Goal: Navigation & Orientation: Find specific page/section

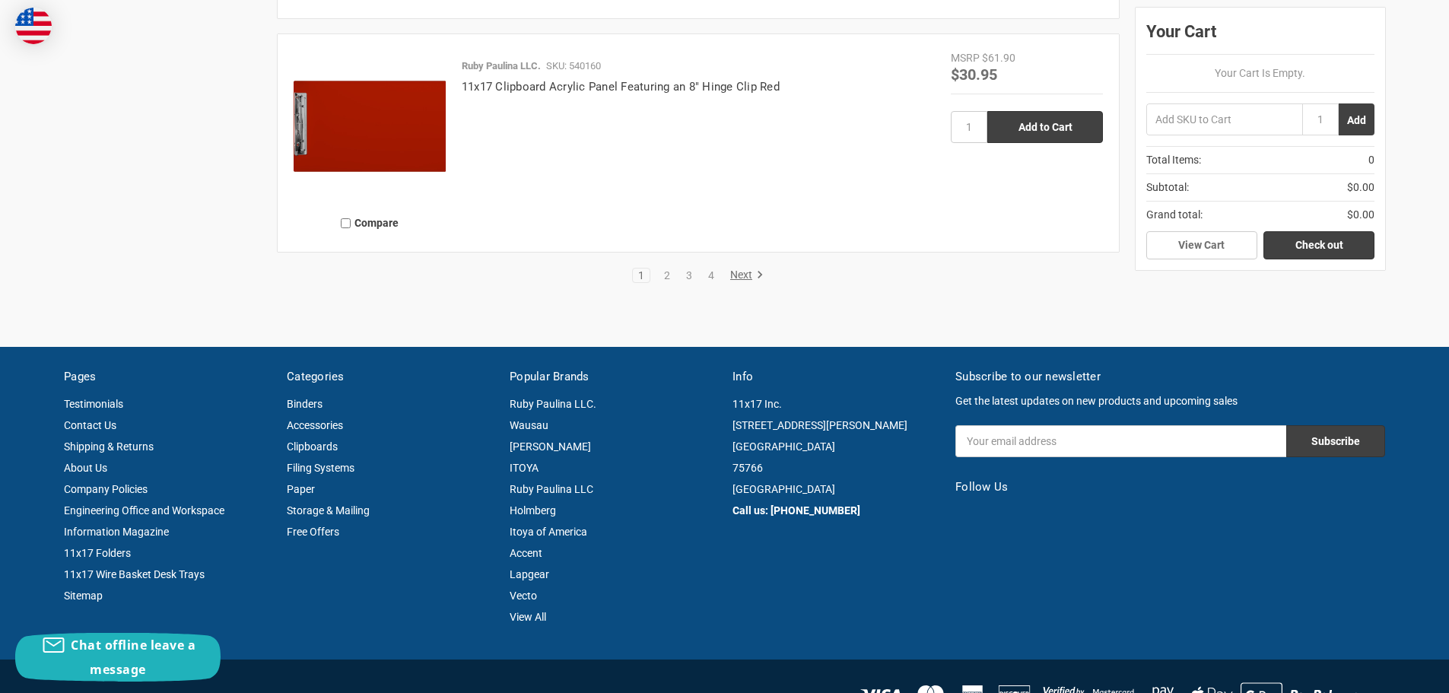
scroll to position [3574, 0]
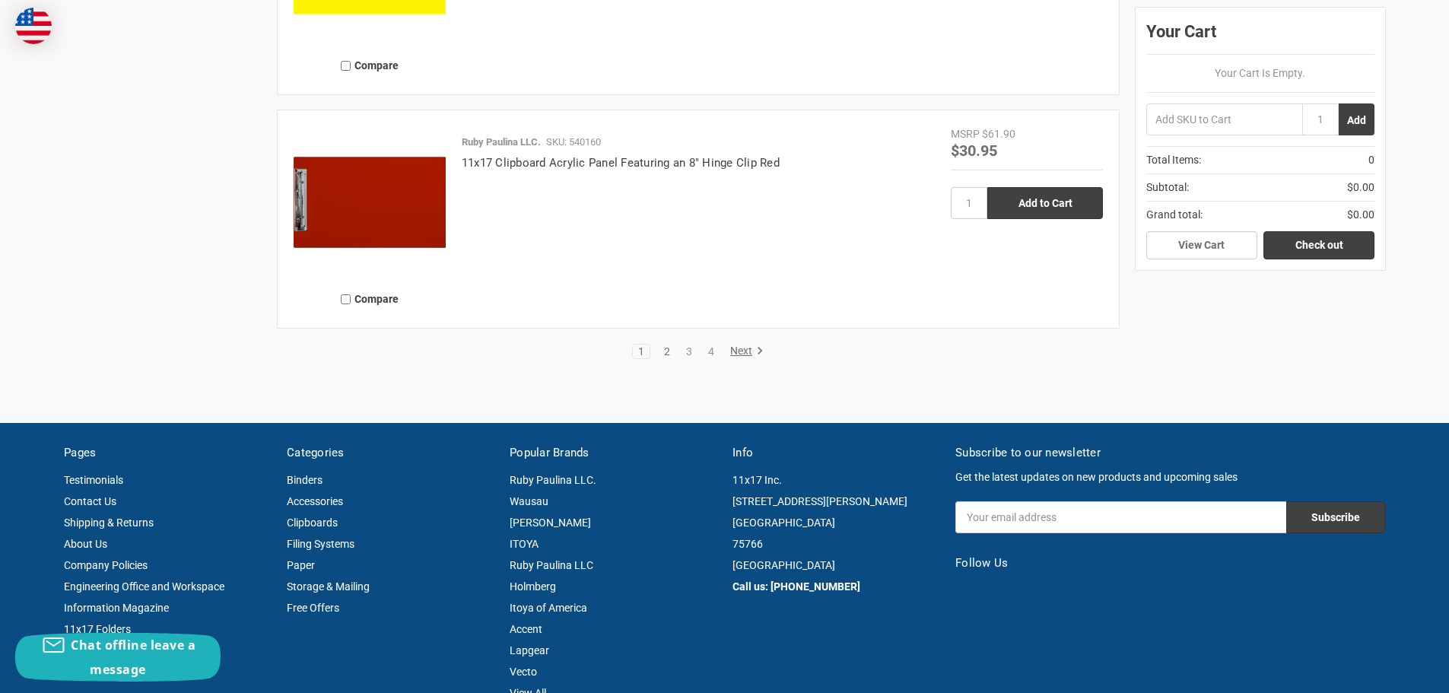
click at [665, 349] on link "2" at bounding box center [667, 351] width 17 height 11
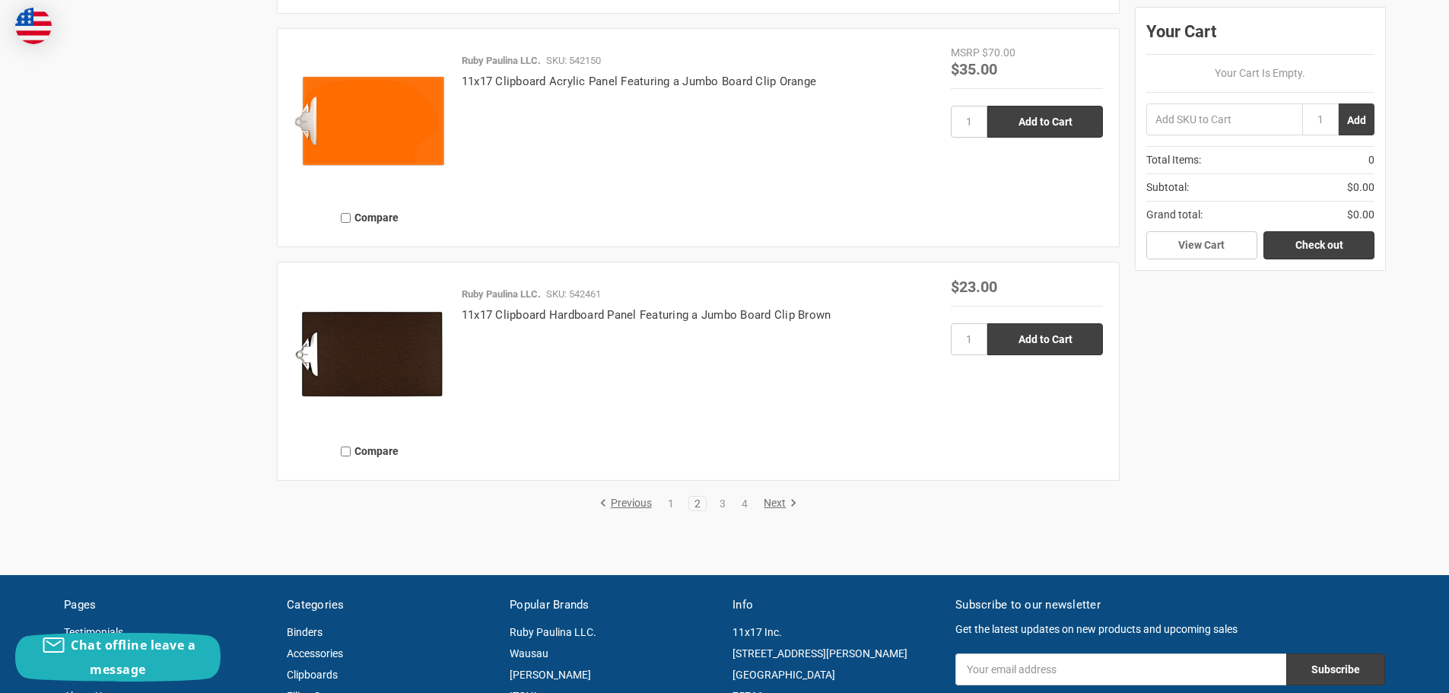
scroll to position [3498, 0]
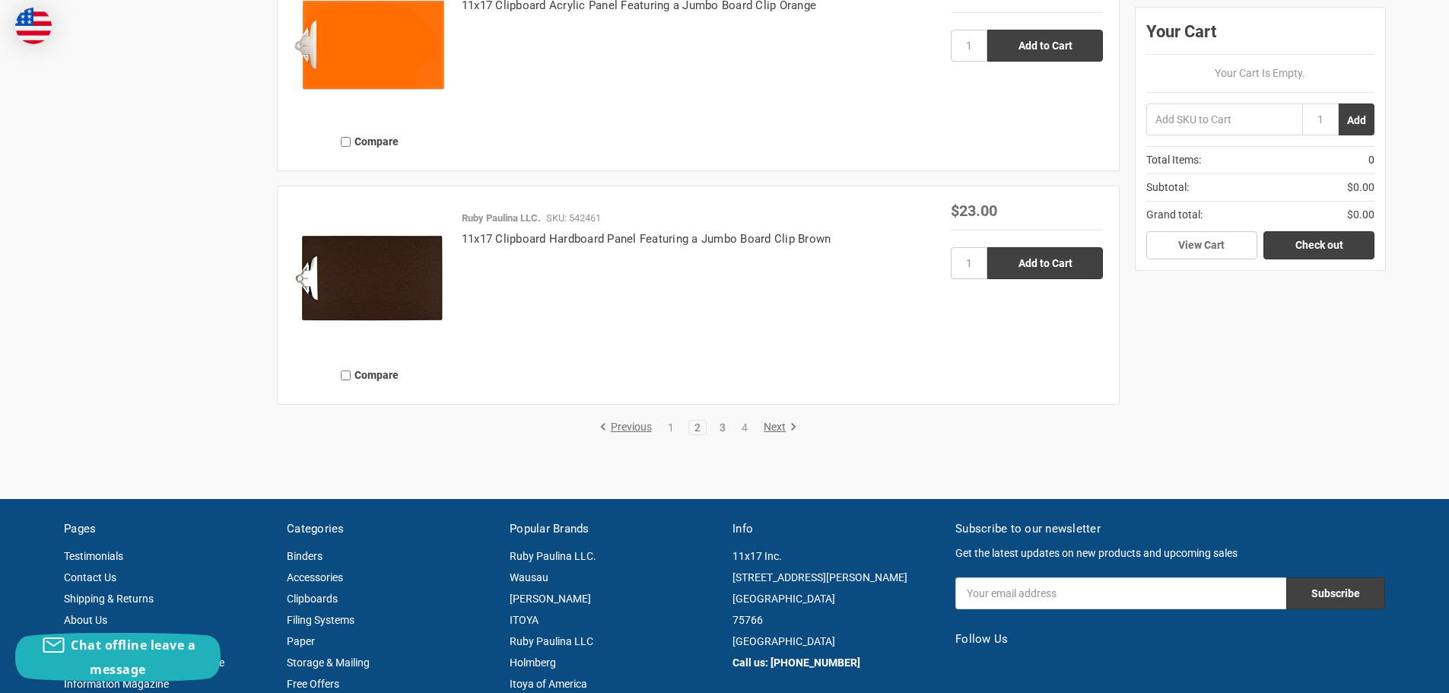
click at [721, 424] on link "3" at bounding box center [722, 427] width 17 height 11
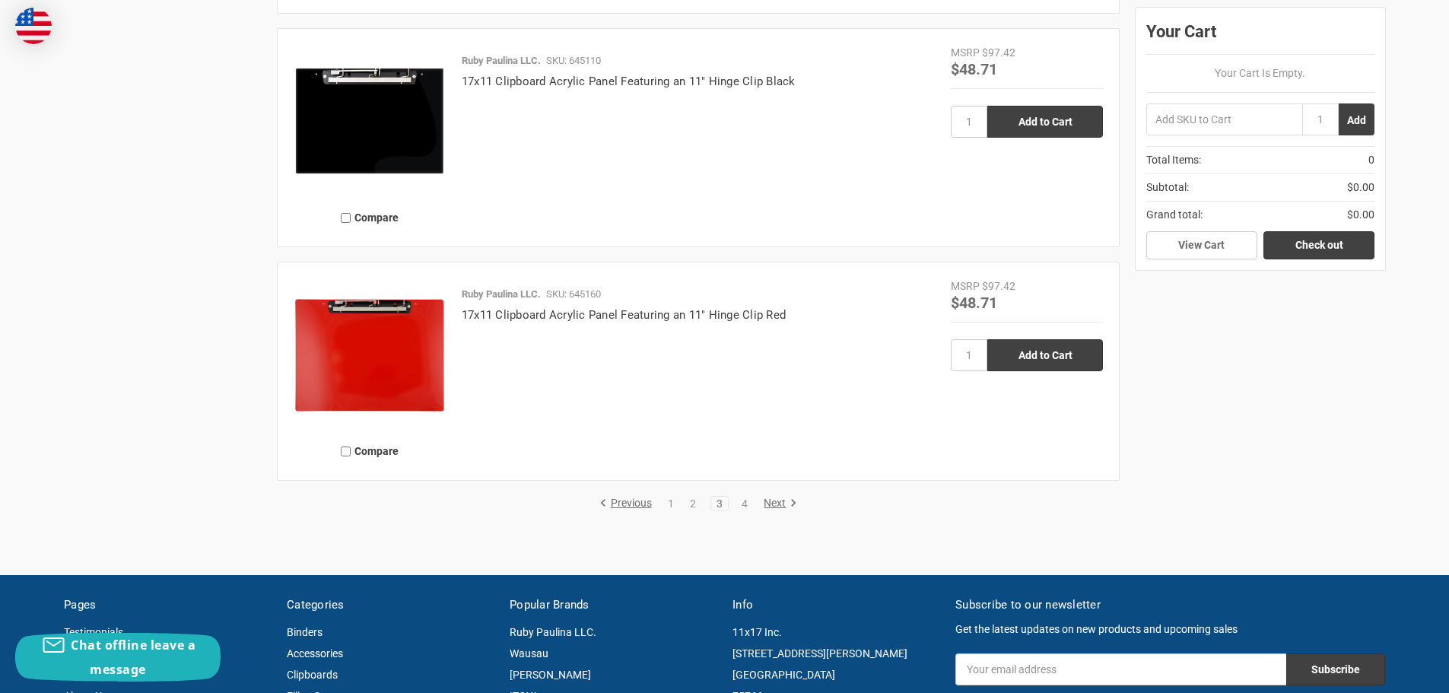
scroll to position [3574, 0]
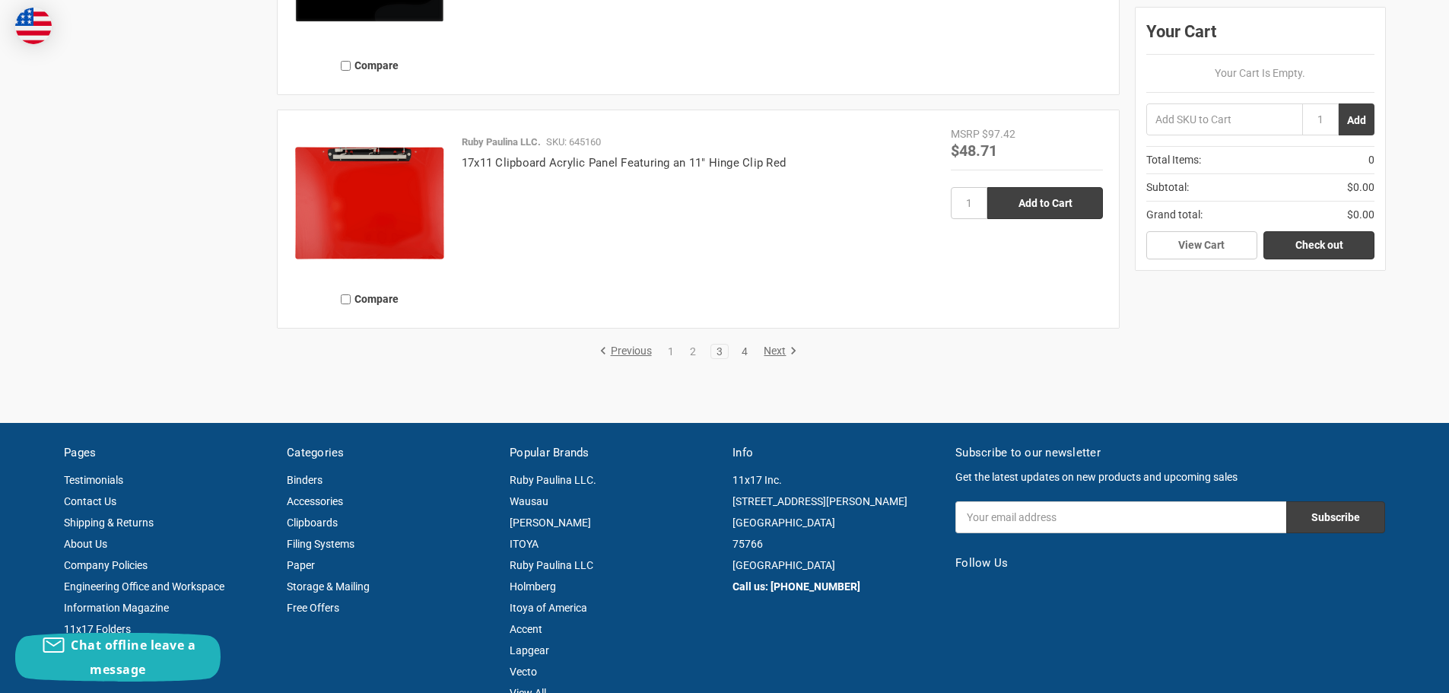
click at [743, 348] on link "4" at bounding box center [744, 351] width 17 height 11
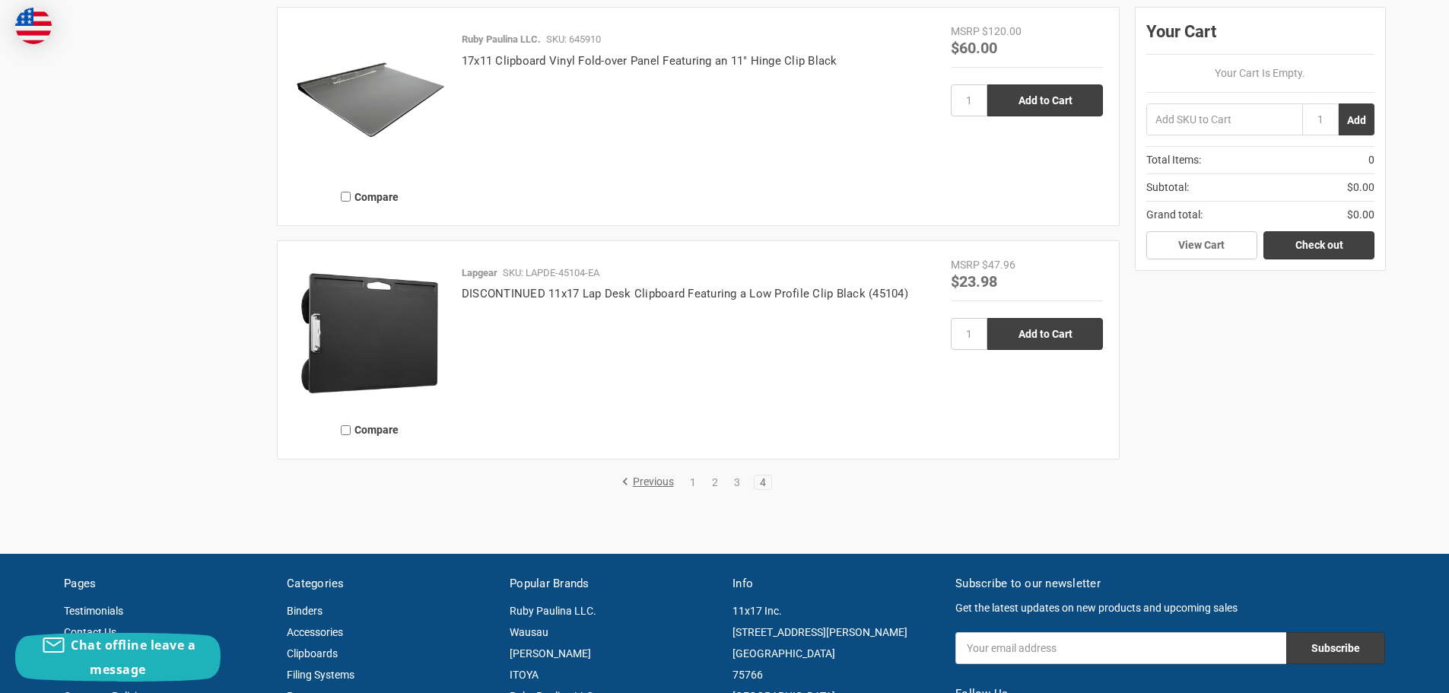
scroll to position [2586, 0]
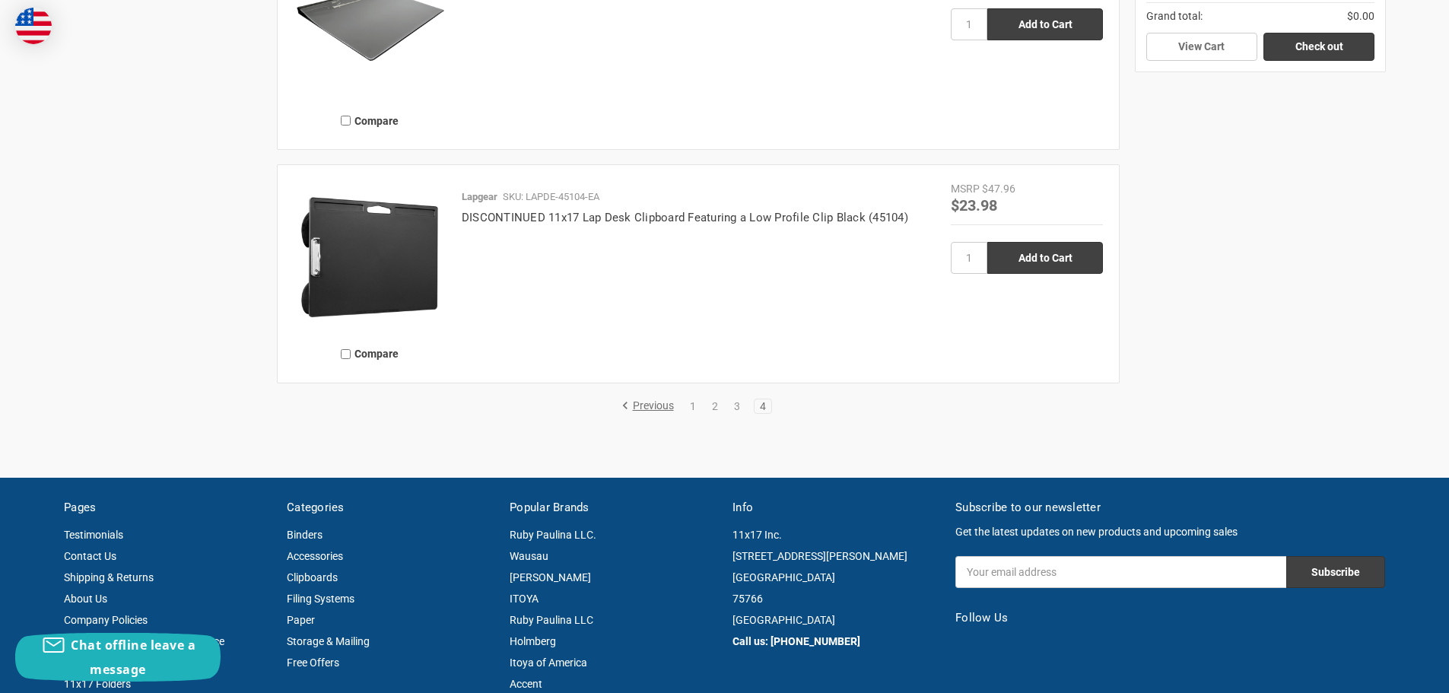
scroll to position [2944, 0]
